Goal: Information Seeking & Learning: Find specific page/section

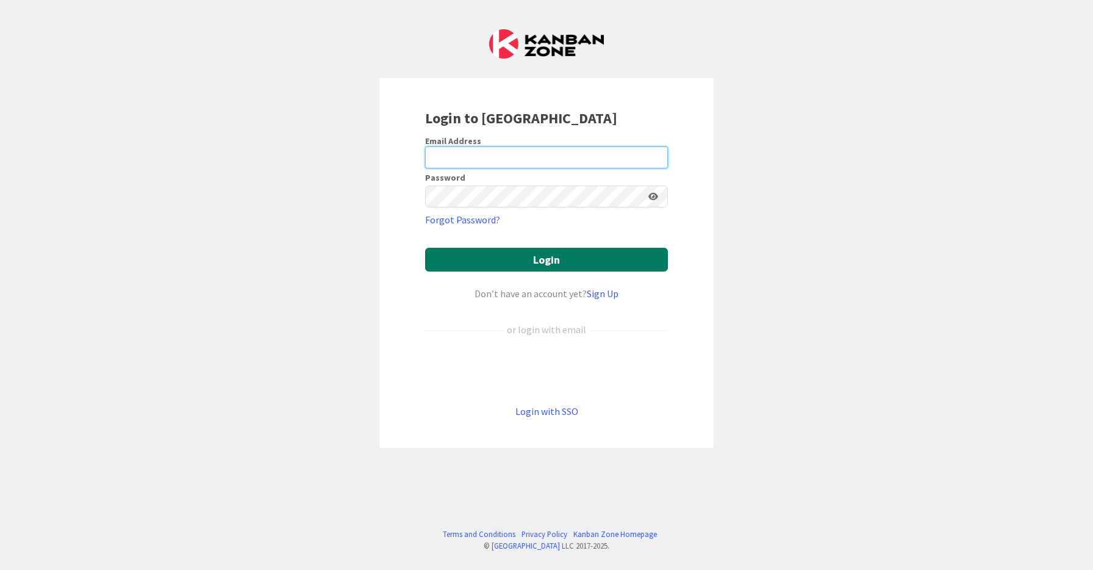
type input "shital@rsaamerica.com"
click at [508, 255] on button "Login" at bounding box center [546, 260] width 243 height 24
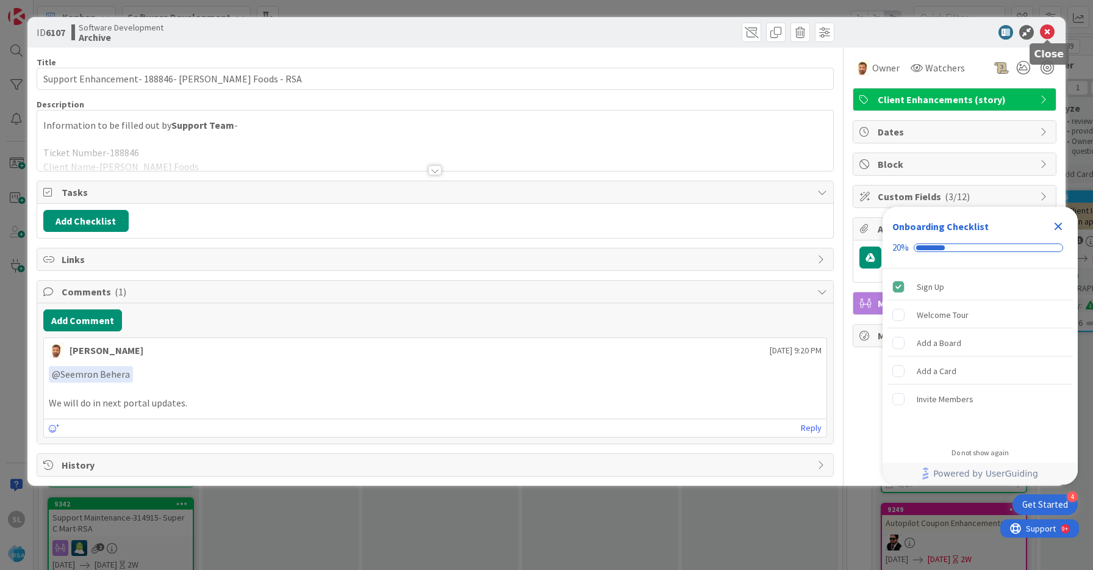
click at [1049, 34] on icon at bounding box center [1047, 32] width 15 height 15
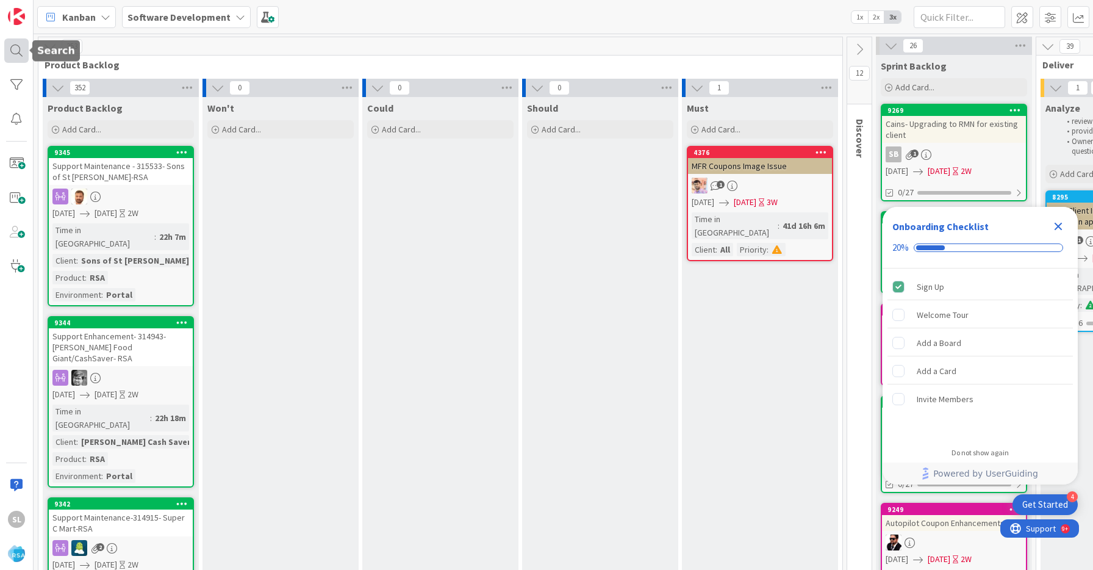
click at [15, 60] on div at bounding box center [16, 50] width 24 height 24
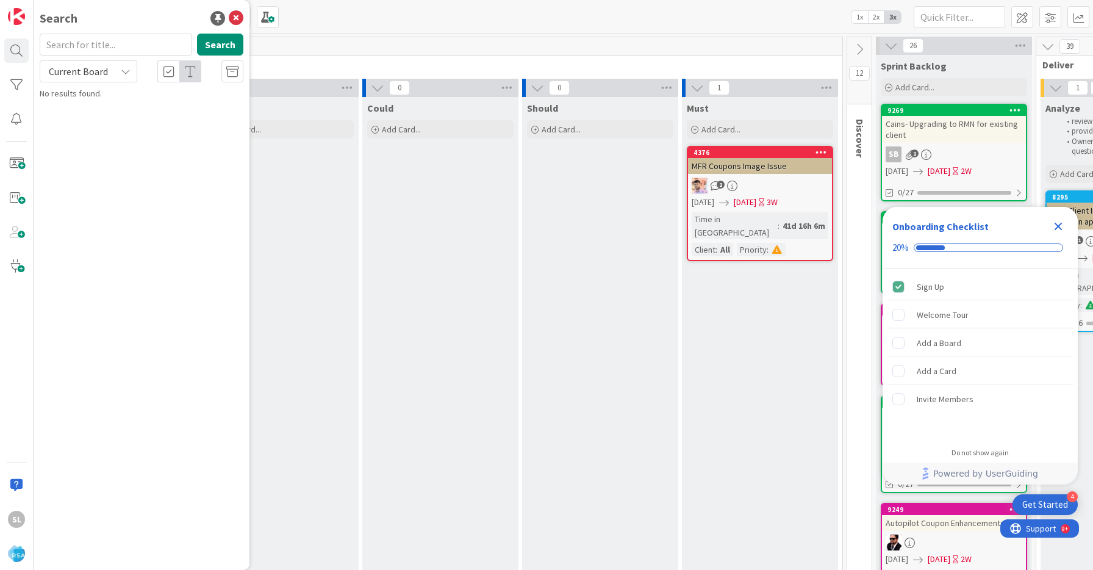
click at [106, 52] on input "text" at bounding box center [116, 45] width 152 height 22
type input "9185"
click at [232, 43] on button "Search" at bounding box center [220, 45] width 46 height 22
click at [156, 109] on span "Bag Labels - [PERSON_NAME] - AOG/Picker" at bounding box center [163, 107] width 154 height 11
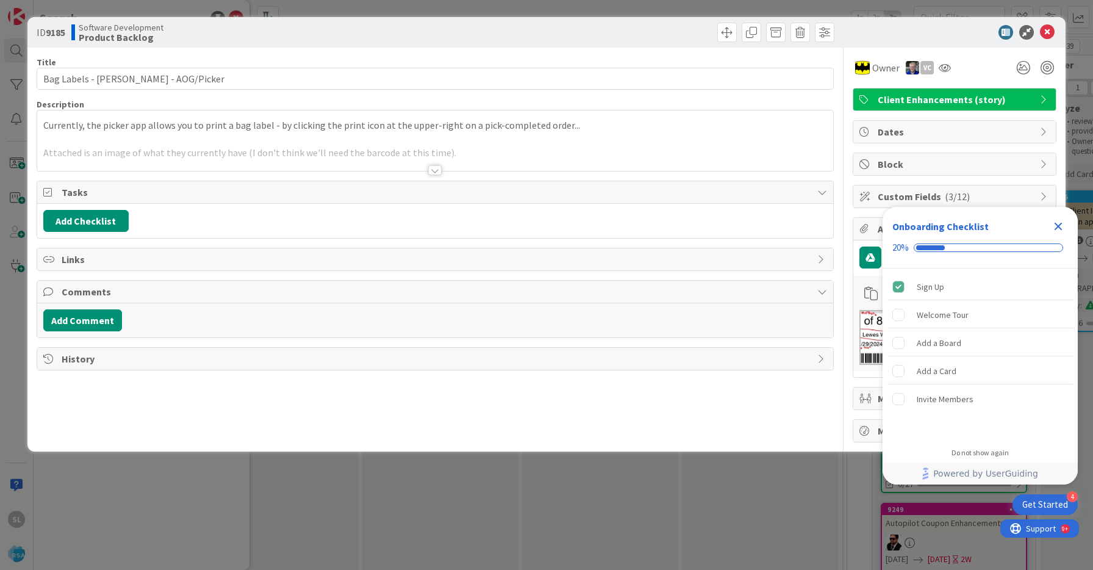
click at [432, 170] on div at bounding box center [434, 170] width 13 height 10
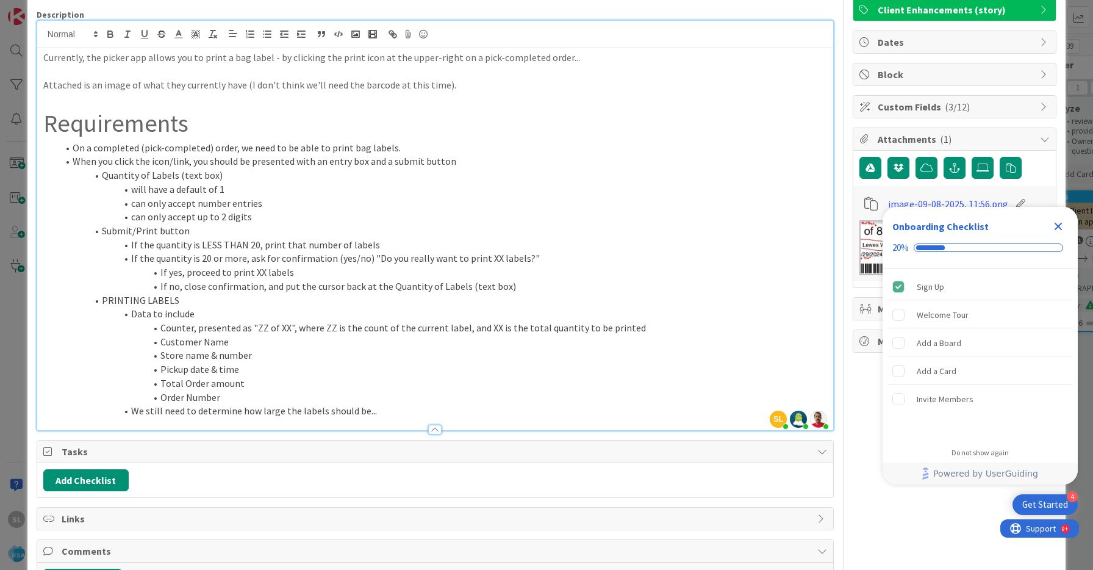
scroll to position [71, 0]
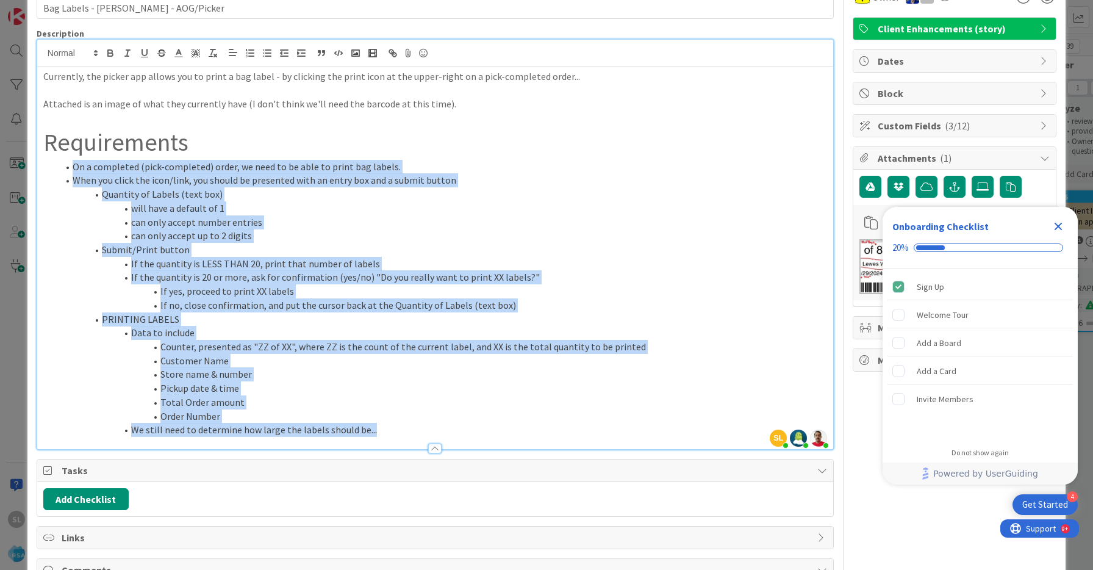
drag, startPoint x: 64, startPoint y: 166, endPoint x: 246, endPoint y: 469, distance: 353.5
click at [246, 469] on div "Title 34 / 128 Bag Labels - Redner's - AOG/Picker Description SL Shital Lathiya…" at bounding box center [435, 313] width 797 height 672
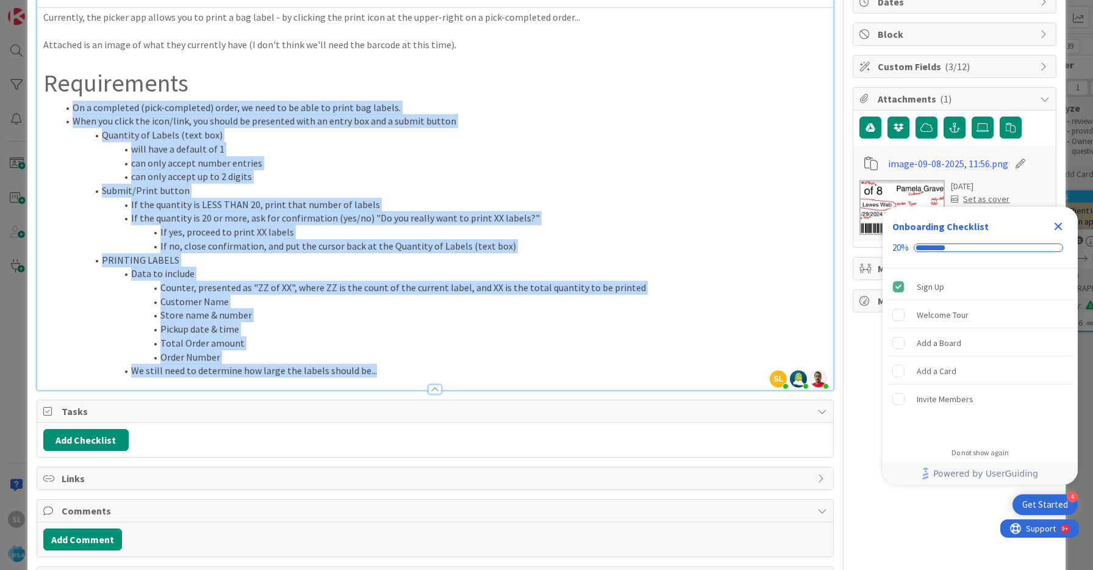
scroll to position [131, 0]
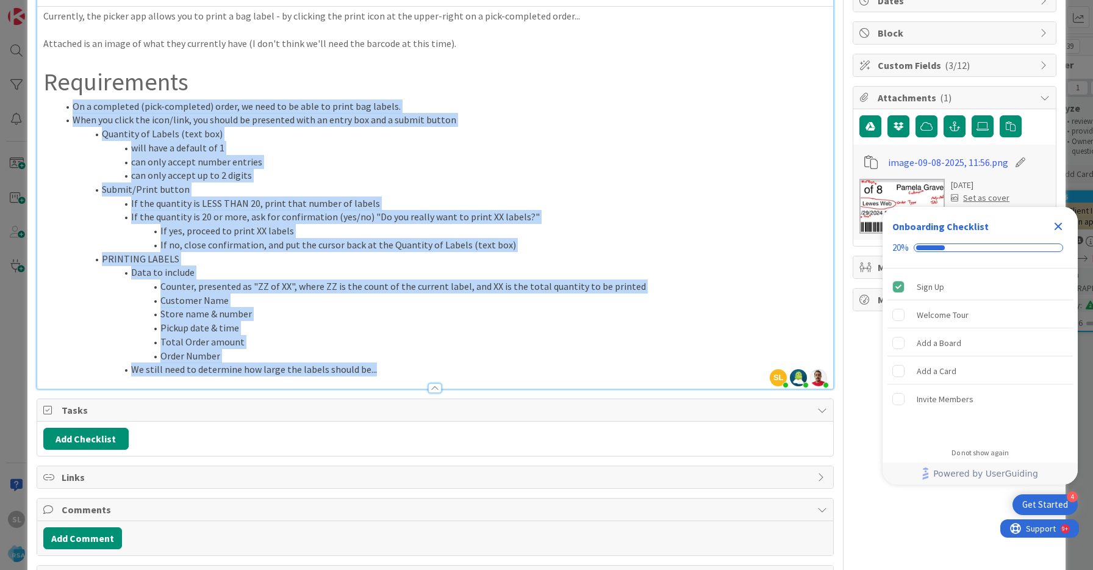
copy ol "On a completed (pick-completed) order, we need to be able to print bag labels. …"
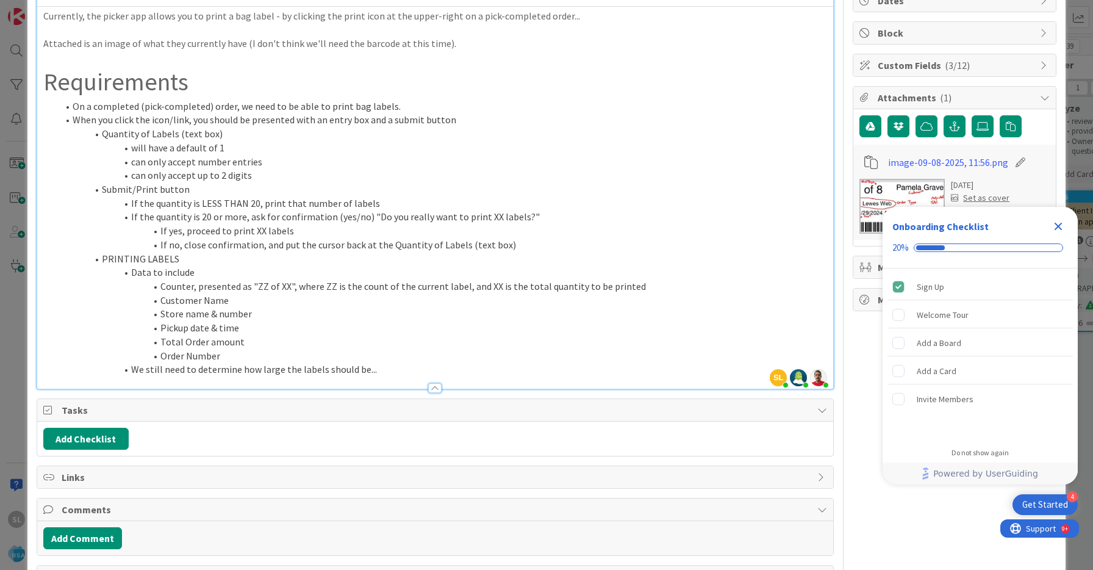
click at [1056, 221] on icon "Close Checklist" at bounding box center [1058, 226] width 15 height 15
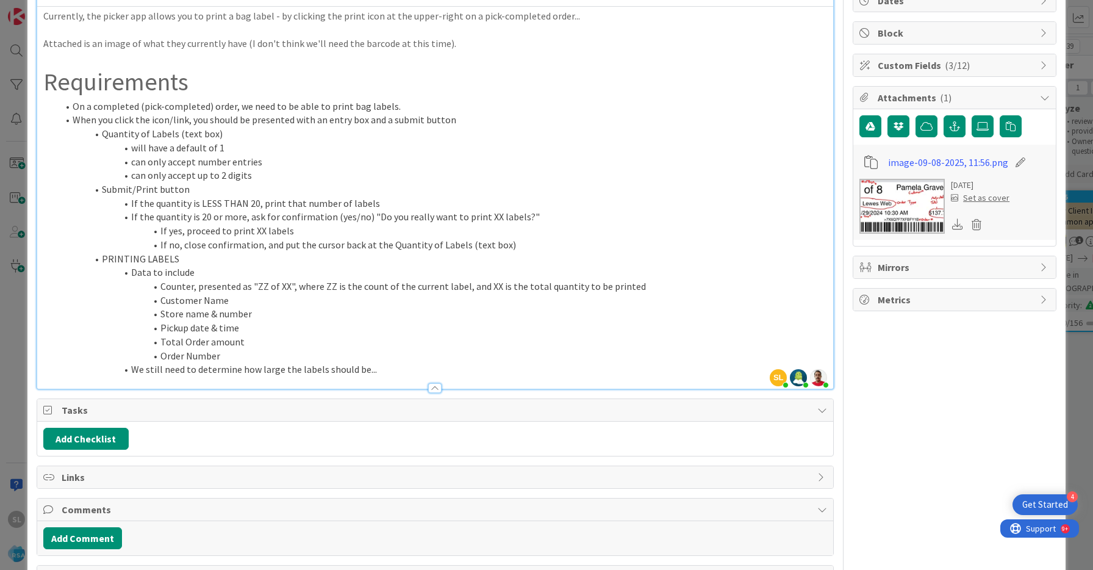
scroll to position [0, 0]
click at [956, 227] on icon at bounding box center [957, 223] width 11 height 11
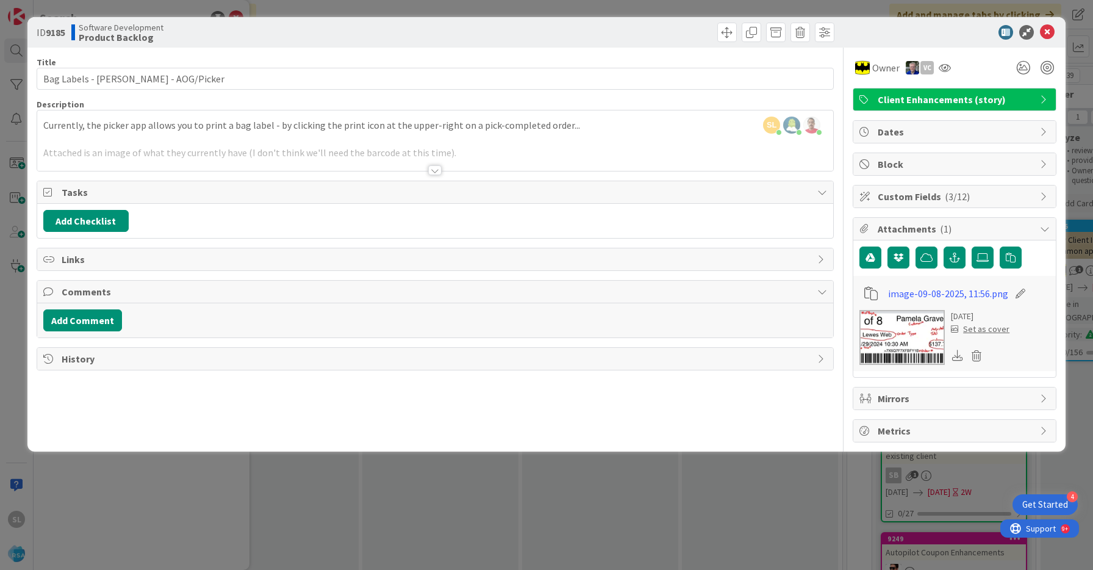
click at [955, 356] on icon at bounding box center [957, 355] width 11 height 11
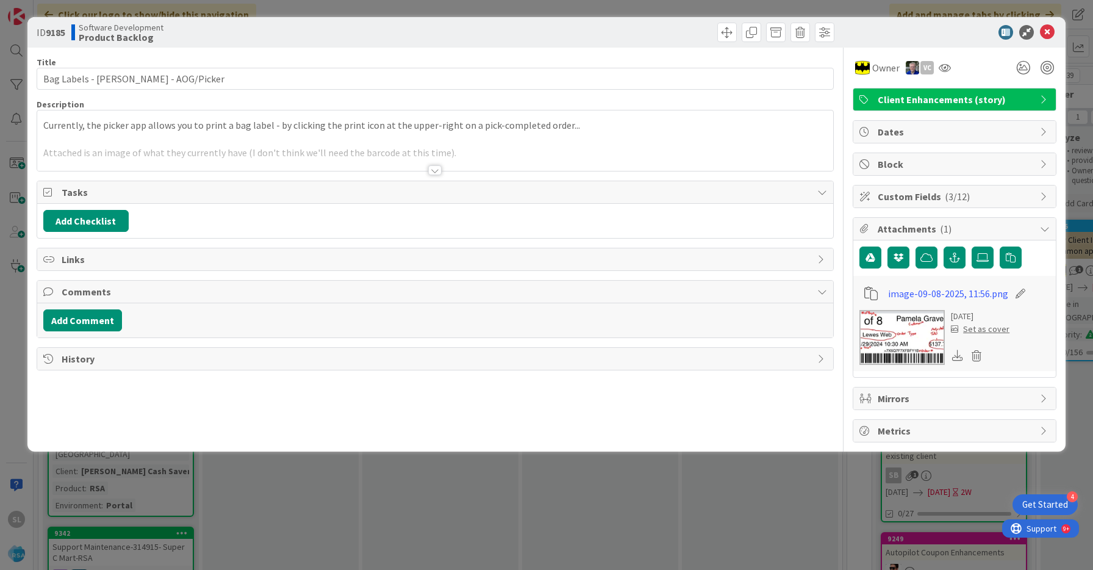
click at [955, 356] on icon at bounding box center [957, 355] width 11 height 11
